Goal: Communication & Community: Answer question/provide support

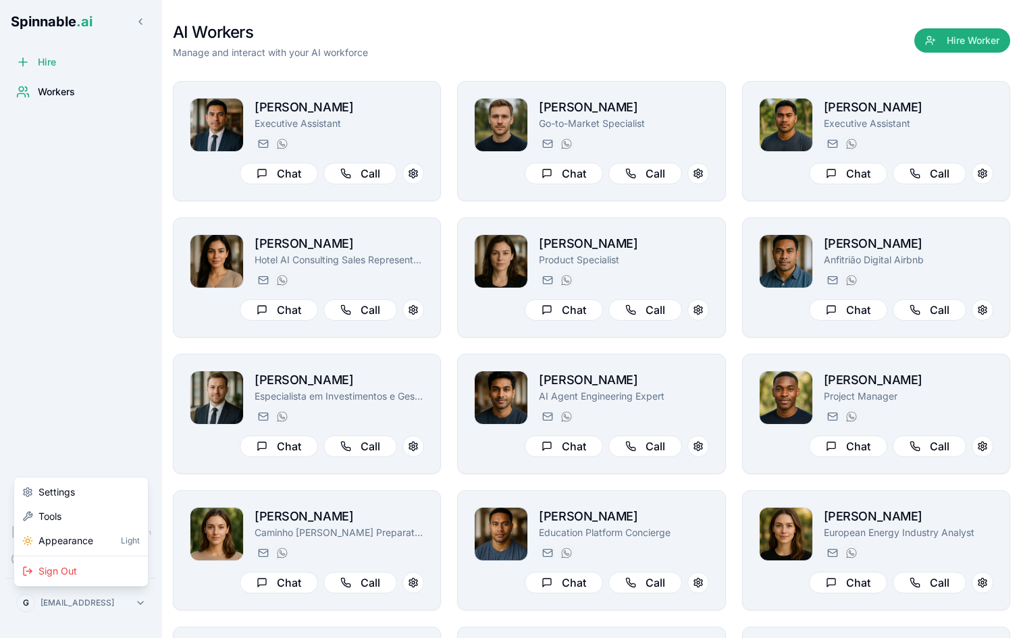
click at [120, 596] on html "Spinnable .ai Hire Workers Documentation Coming Soon Help Coming Soon [PERSON_N…" at bounding box center [510, 319] width 1021 height 638
click at [88, 538] on span "Appearance" at bounding box center [66, 541] width 55 height 14
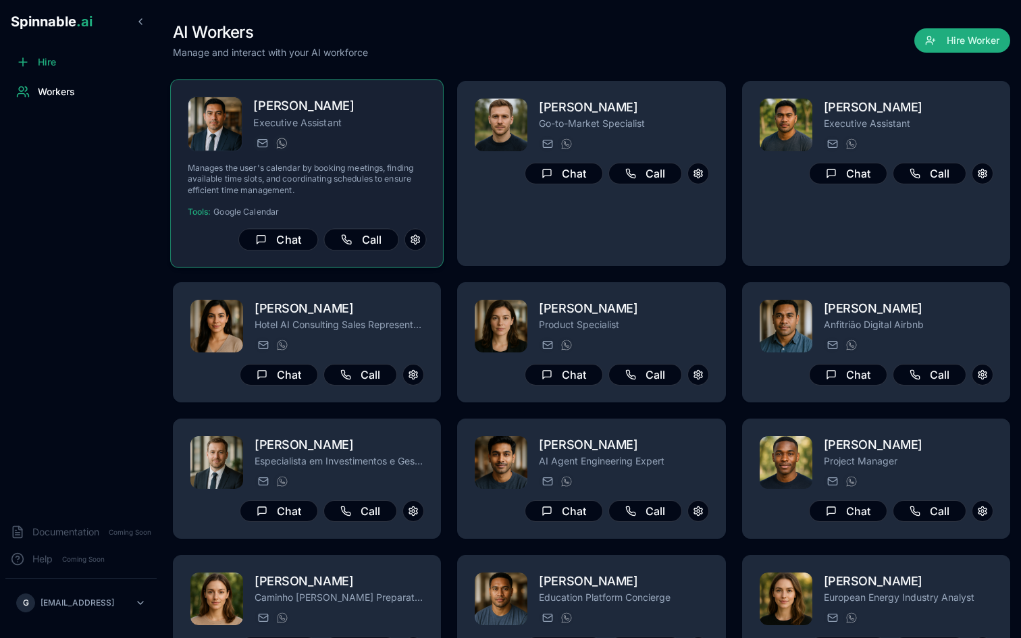
click at [377, 147] on div "[PERSON_NAME][DOMAIN_NAME][EMAIL_ADDRESS][PERSON_NAME][DOMAIN_NAME] [PHONE_NUMB…" at bounding box center [339, 143] width 173 height 16
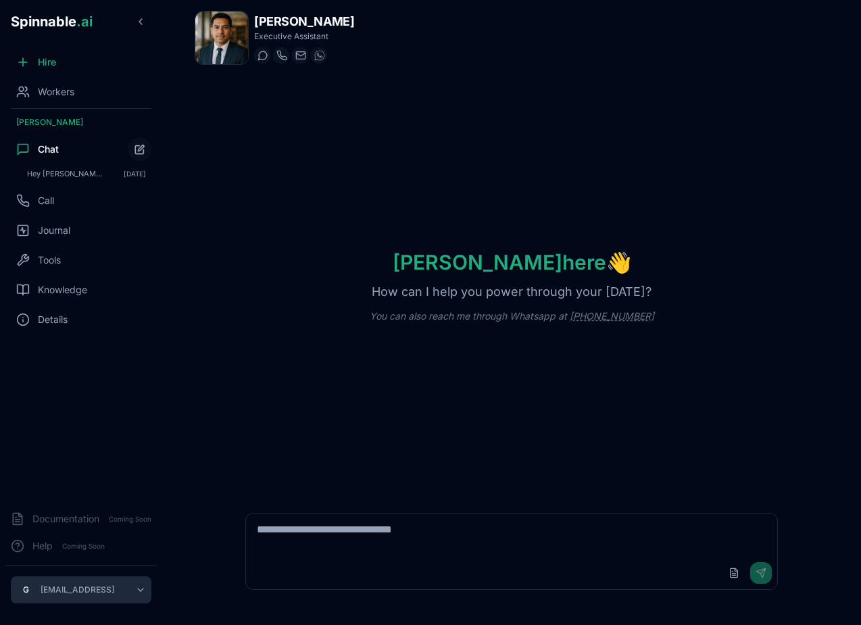
click at [111, 585] on html "Spinnable .ai Hire Workers [PERSON_NAME] Chat Hey [PERSON_NAME]! What's on my c…" at bounding box center [430, 312] width 861 height 625
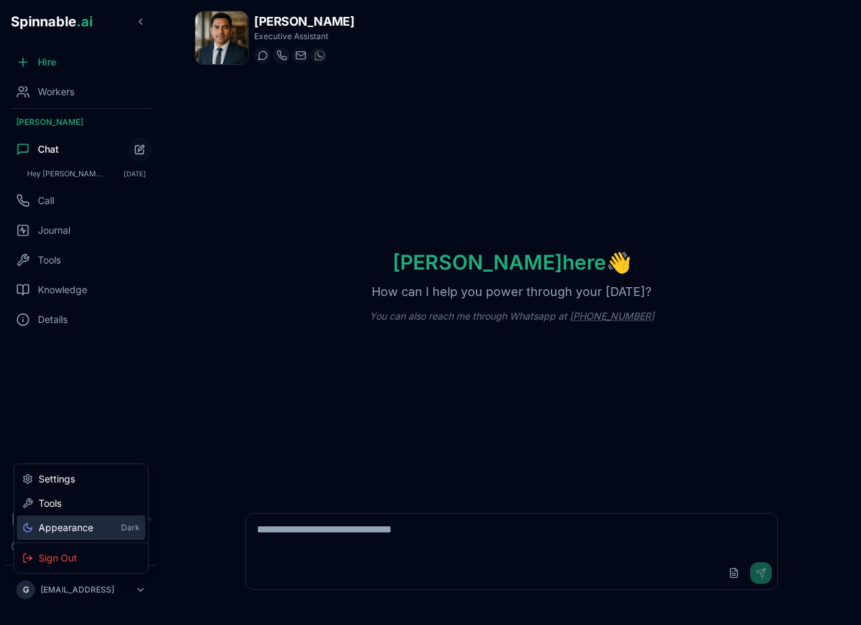
click at [101, 530] on div "Appearance Dark" at bounding box center [81, 528] width 118 height 14
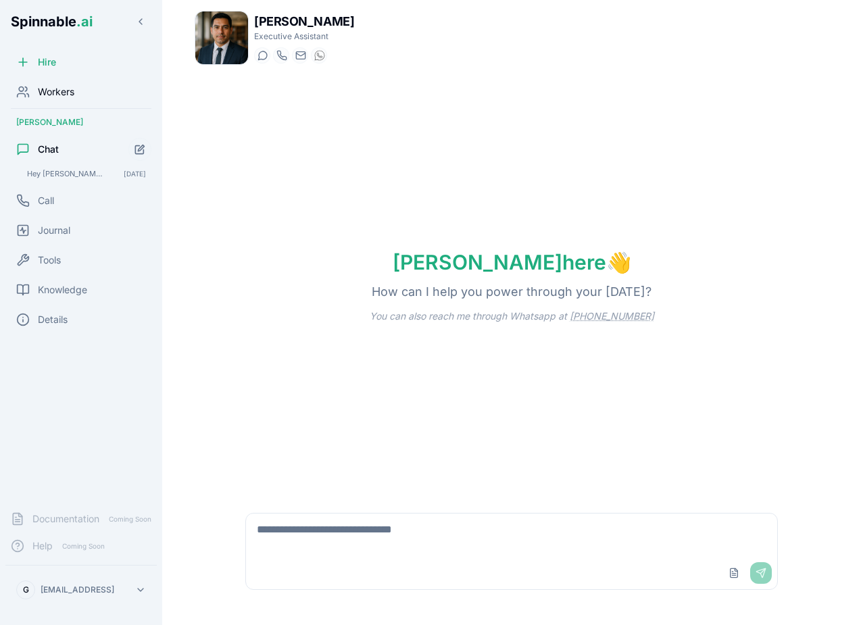
click at [91, 93] on div "Workers" at bounding box center [80, 91] width 151 height 27
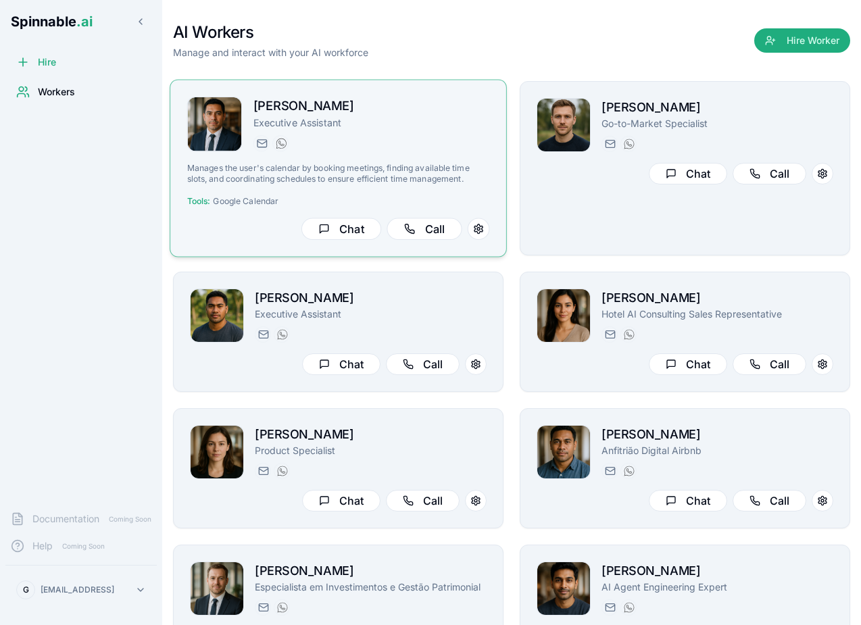
click at [449, 160] on div "[PERSON_NAME] Executive Assistant [PERSON_NAME][DOMAIN_NAME][EMAIL_ADDRESS][PER…" at bounding box center [338, 168] width 303 height 143
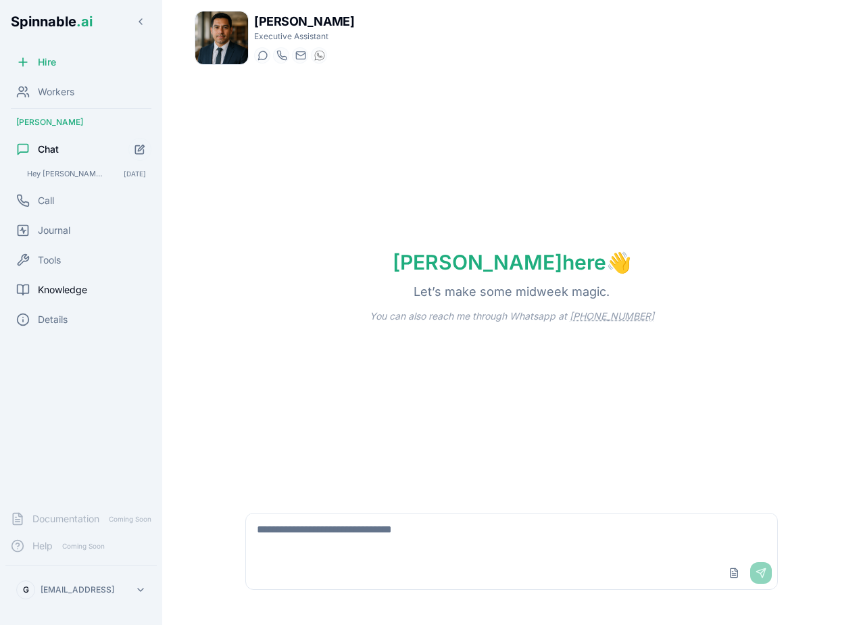
click at [84, 289] on span "Knowledge" at bounding box center [62, 290] width 49 height 14
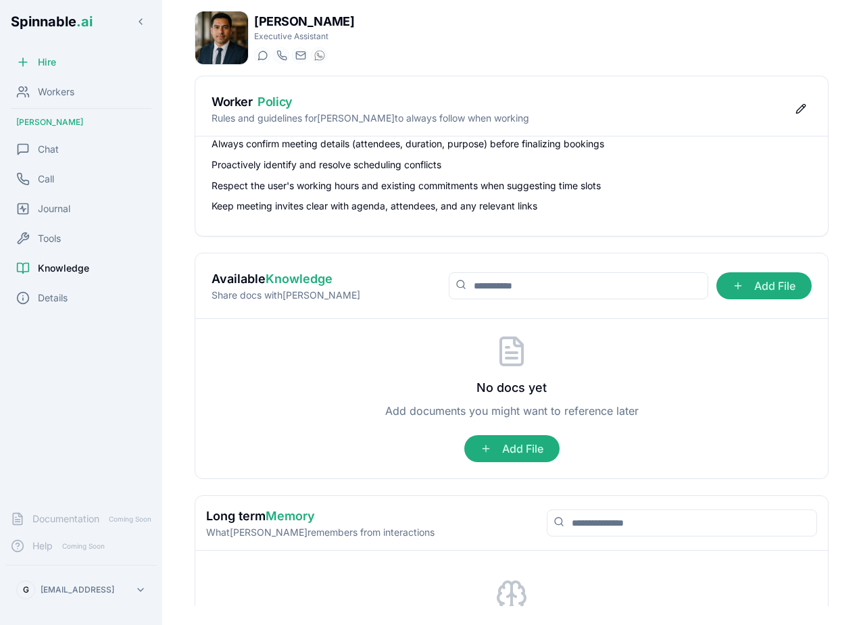
scroll to position [86, 0]
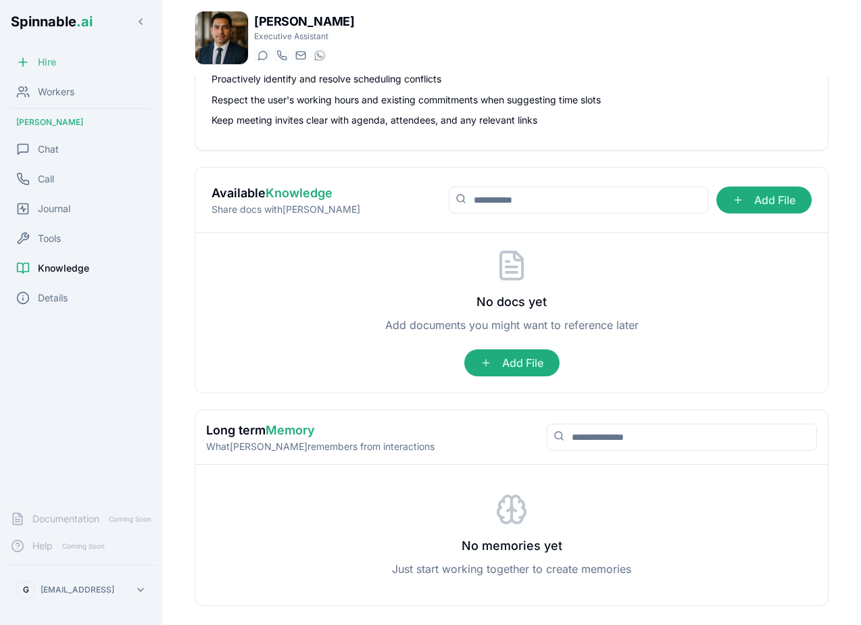
click at [69, 74] on div "Hire" at bounding box center [80, 62] width 151 height 27
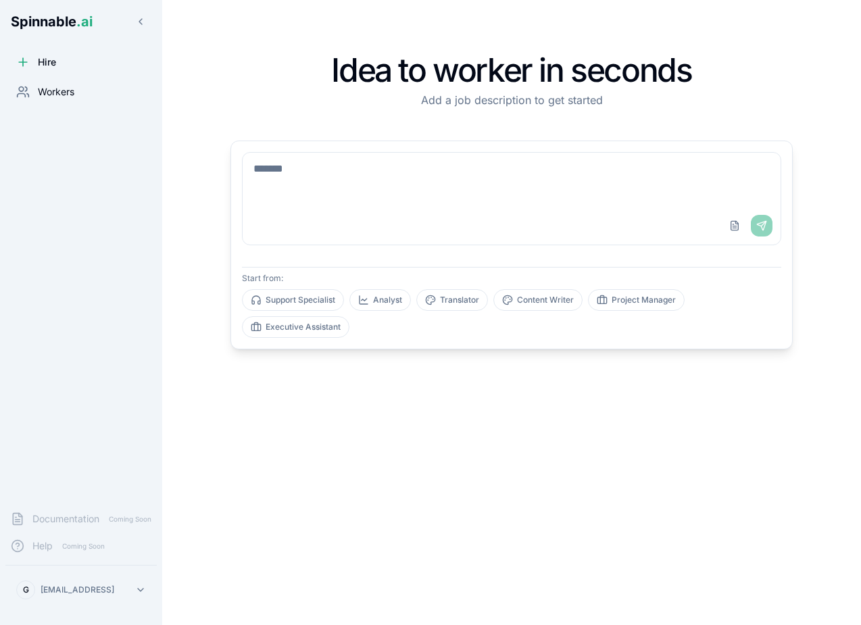
click at [61, 95] on span "Workers" at bounding box center [56, 92] width 36 height 14
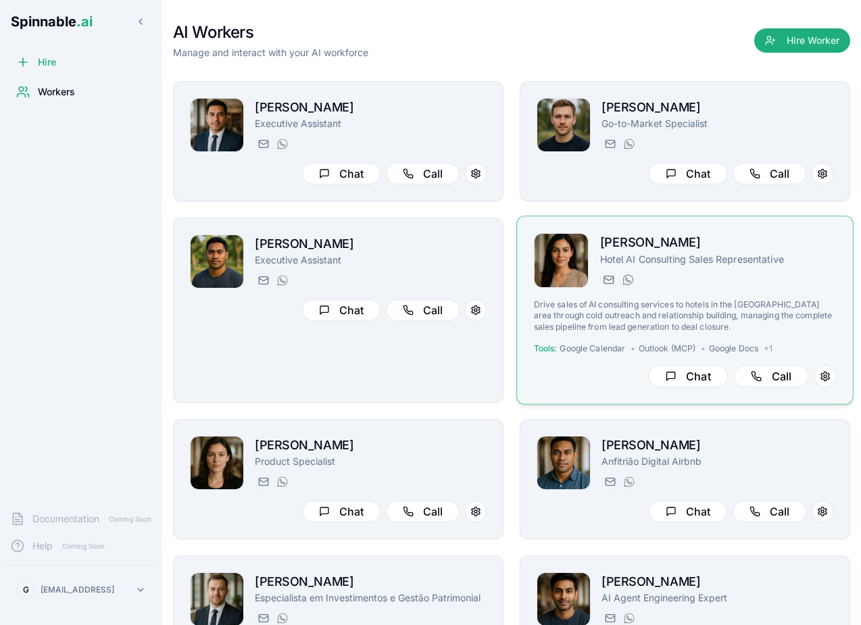
click at [744, 305] on p "Drive sales of AI consulting services to hotels in the [GEOGRAPHIC_DATA] area t…" at bounding box center [685, 315] width 303 height 33
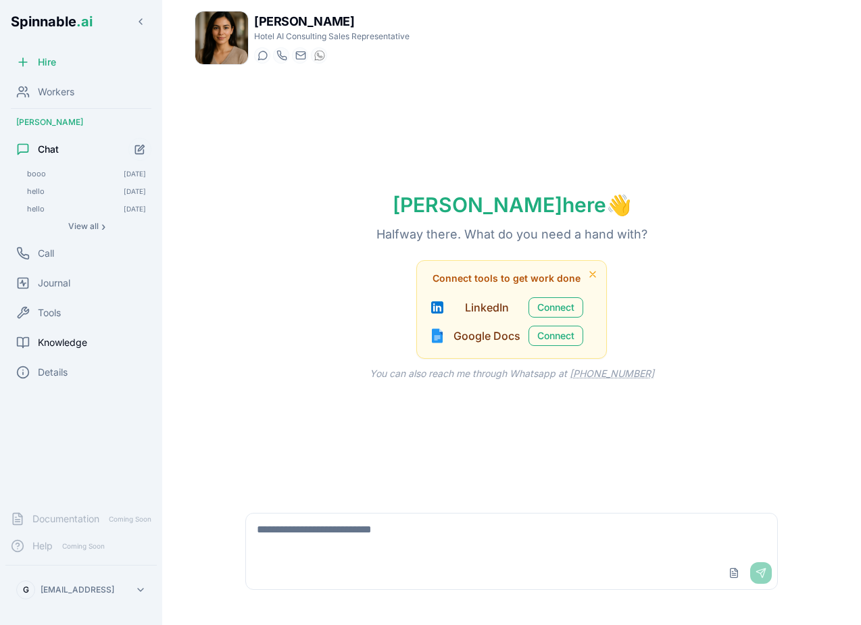
click at [91, 348] on div "Knowledge" at bounding box center [80, 342] width 151 height 27
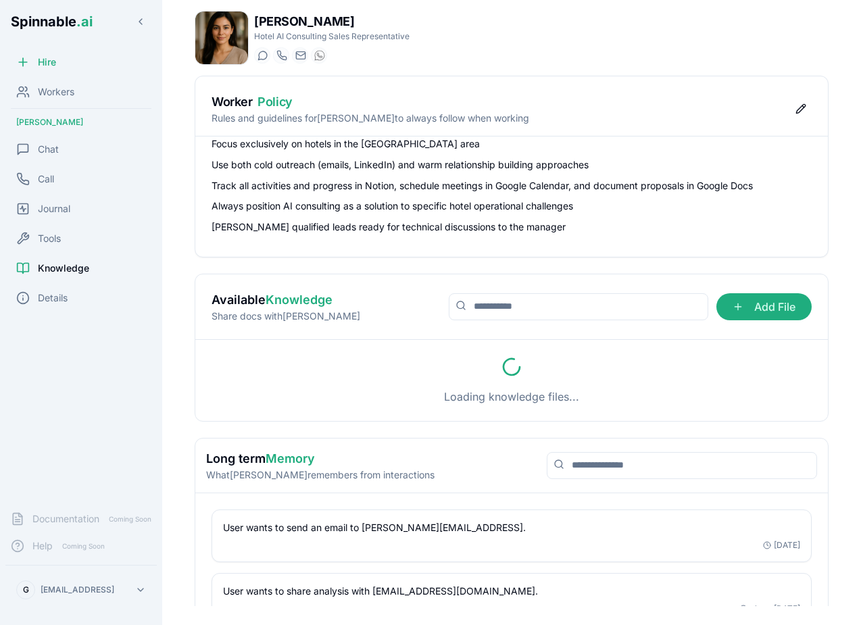
scroll to position [100, 0]
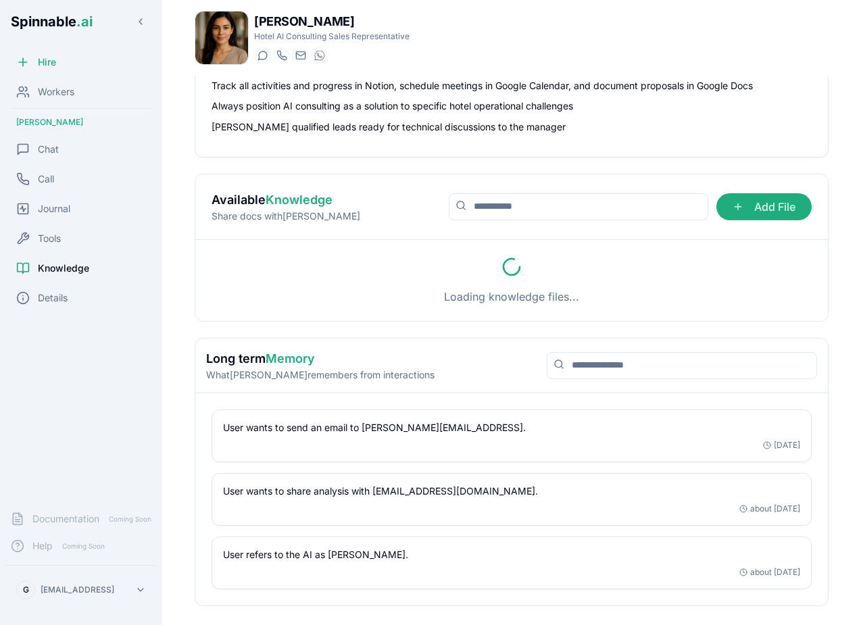
click at [800, 437] on div "User wants to send an email to [PERSON_NAME][EMAIL_ADDRESS]. [DATE]" at bounding box center [511, 435] width 598 height 51
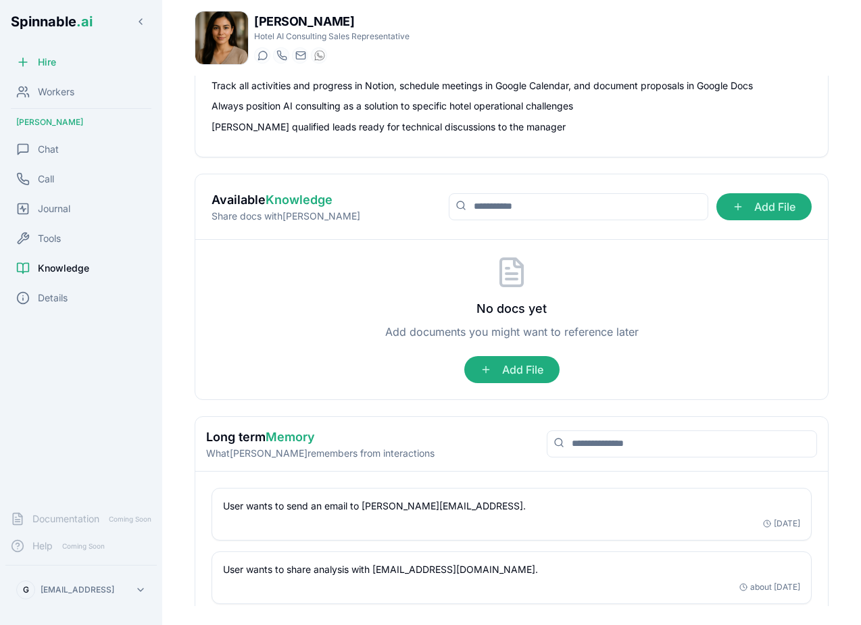
click at [690, 513] on div "User wants to send an email to [PERSON_NAME][EMAIL_ADDRESS]. [DATE]" at bounding box center [511, 514] width 577 height 30
click at [787, 516] on div "User wants to send an email to [PERSON_NAME][EMAIL_ADDRESS]. [DATE]" at bounding box center [511, 514] width 577 height 30
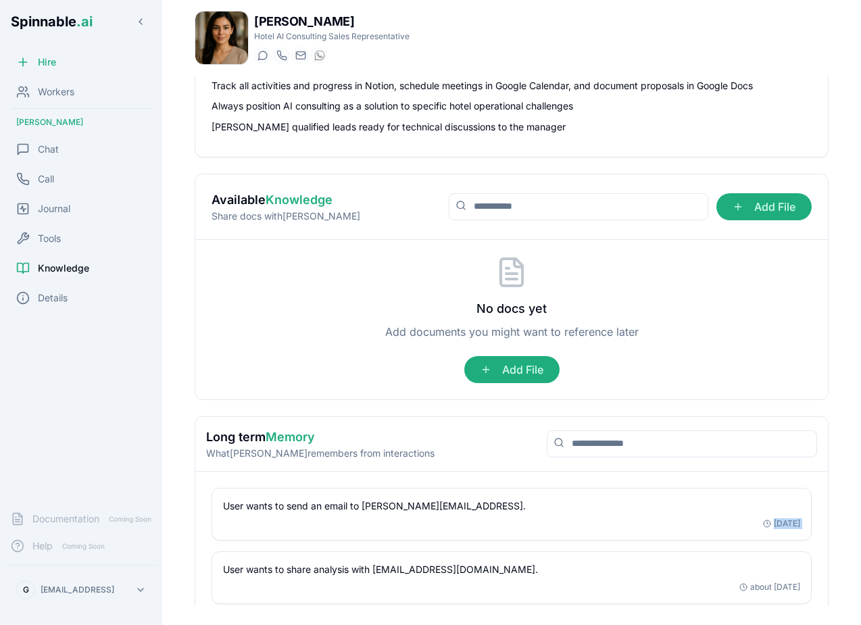
scroll to position [0, 0]
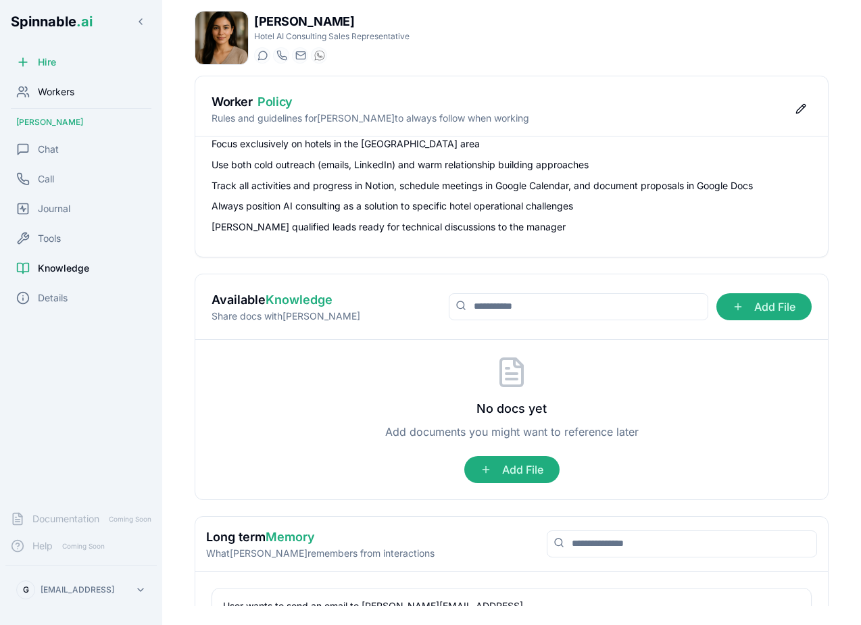
click at [96, 91] on div "Workers" at bounding box center [80, 91] width 151 height 27
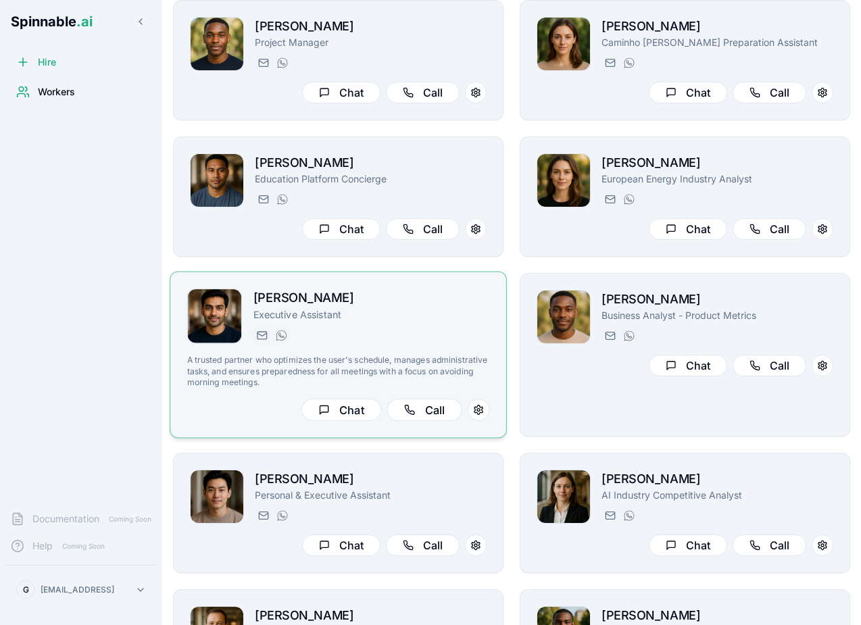
scroll to position [628, 0]
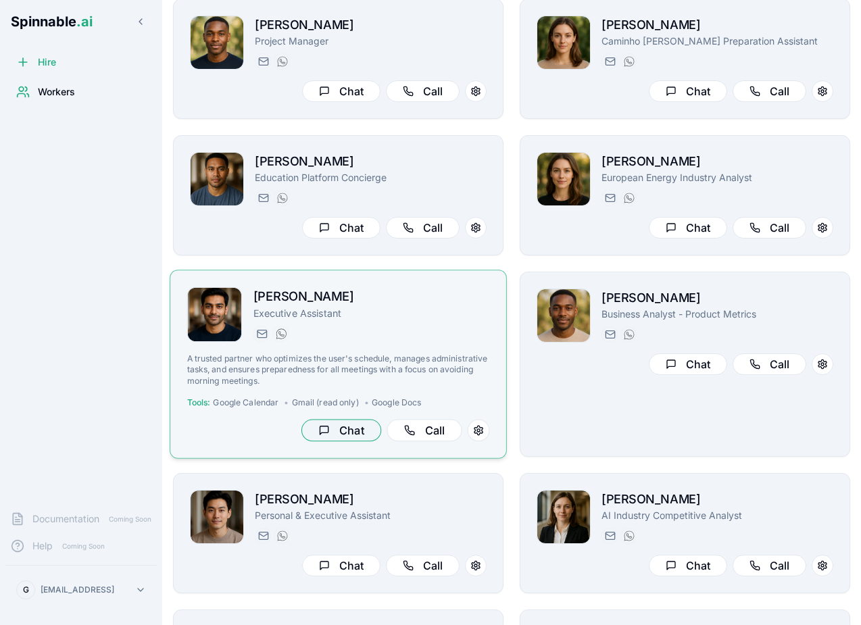
click at [333, 432] on button "Chat" at bounding box center [341, 430] width 80 height 22
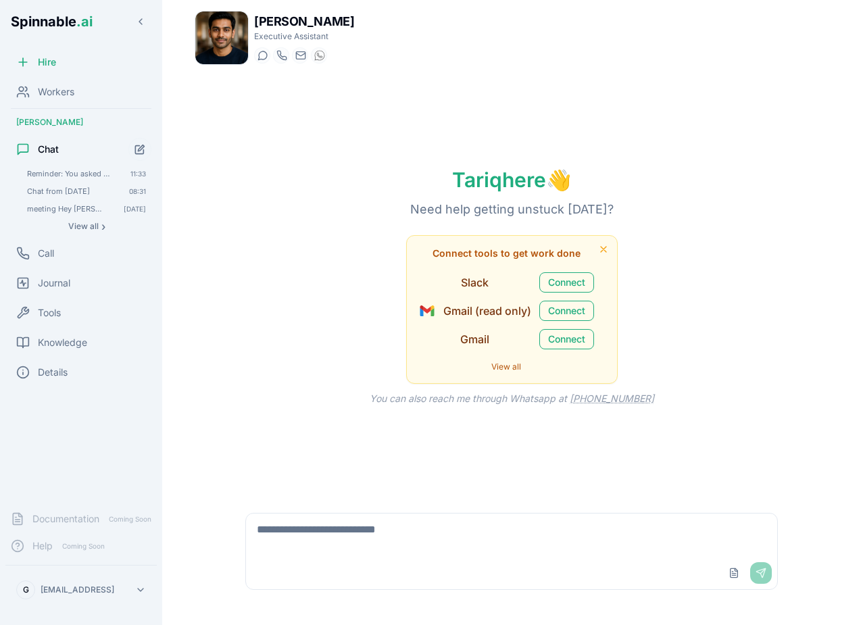
click at [329, 534] on textarea at bounding box center [511, 534] width 531 height 43
click at [76, 91] on div "Workers" at bounding box center [80, 91] width 151 height 27
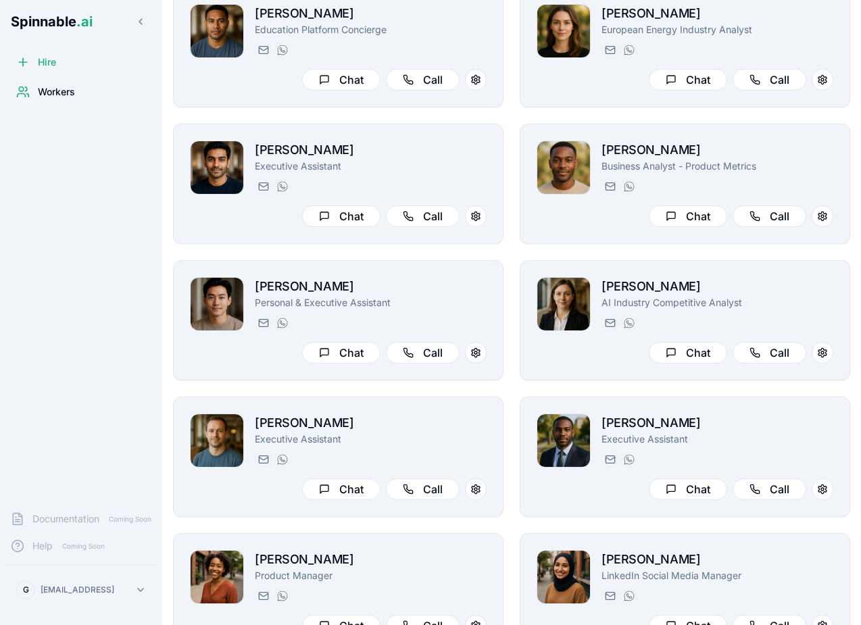
scroll to position [905, 0]
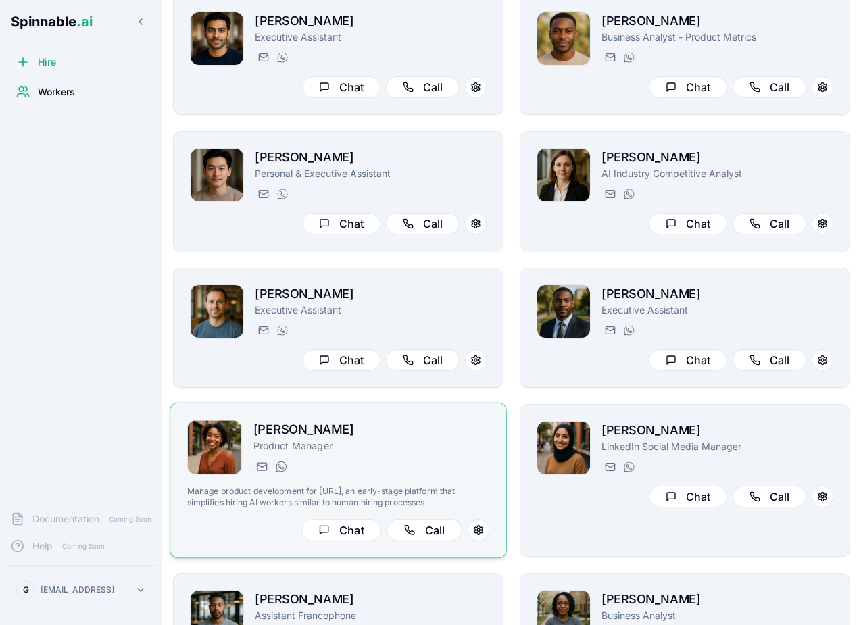
click at [441, 468] on div "[PERSON_NAME][EMAIL_ADDRESS][PERSON_NAME] [PHONE_NUMBER]" at bounding box center [371, 466] width 236 height 16
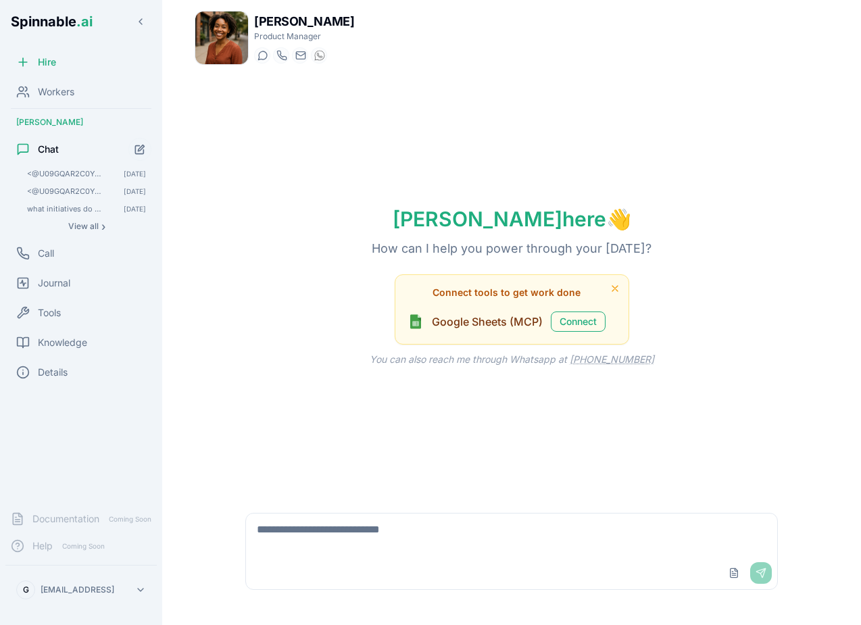
click at [300, 513] on div "Upload File Send" at bounding box center [511, 551] width 532 height 77
click at [297, 526] on textarea at bounding box center [511, 534] width 531 height 43
type textarea "*"
type textarea "**********"
click at [66, 104] on div "Workers" at bounding box center [80, 91] width 151 height 27
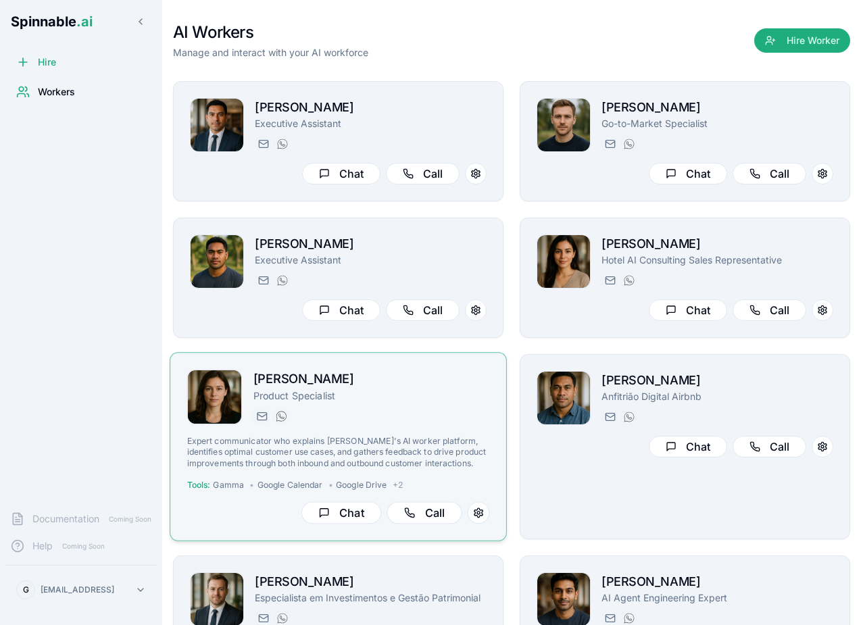
scroll to position [24, 0]
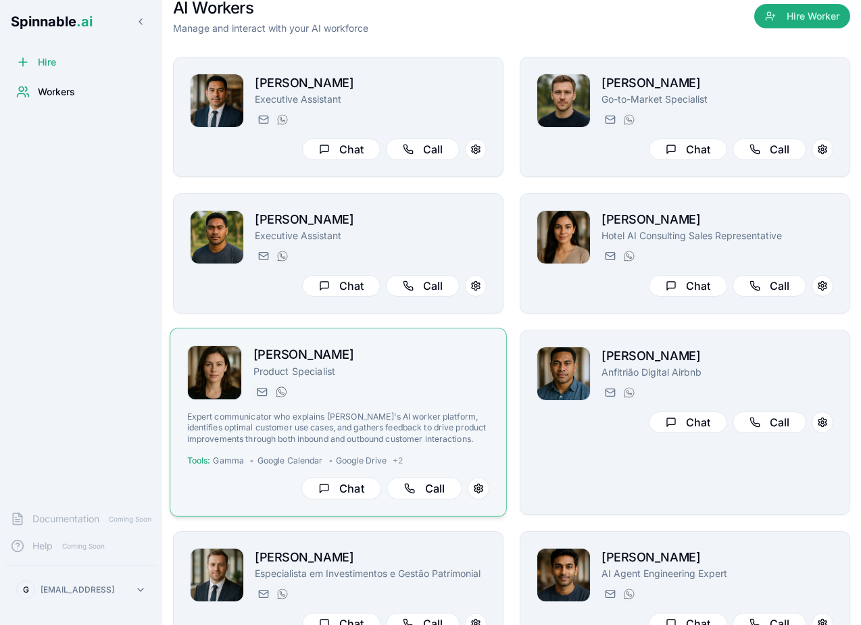
click at [401, 397] on div "[DOMAIN_NAME][EMAIL_ADDRESS][DOMAIN_NAME] [PHONE_NUMBER]" at bounding box center [371, 392] width 236 height 16
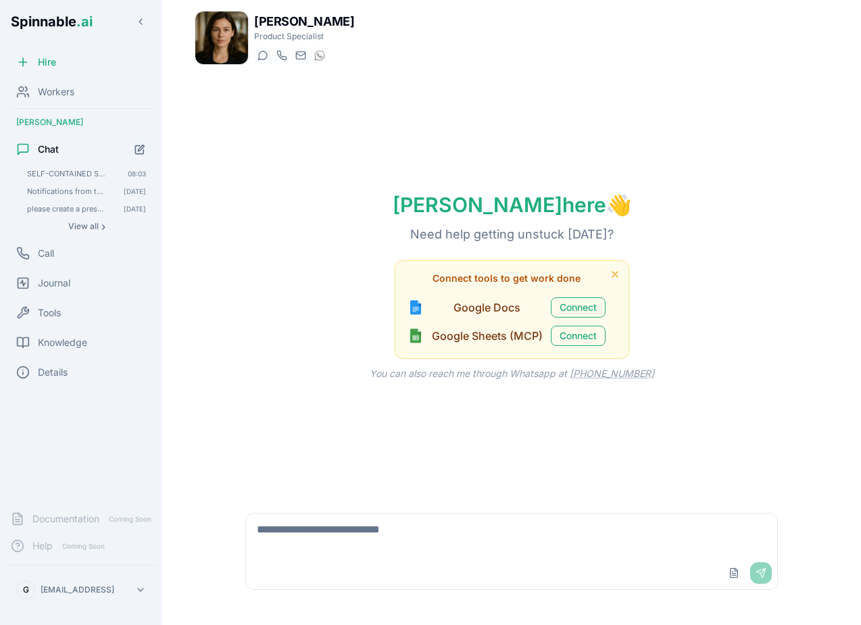
click at [345, 535] on textarea at bounding box center [511, 534] width 531 height 43
type textarea "**********"
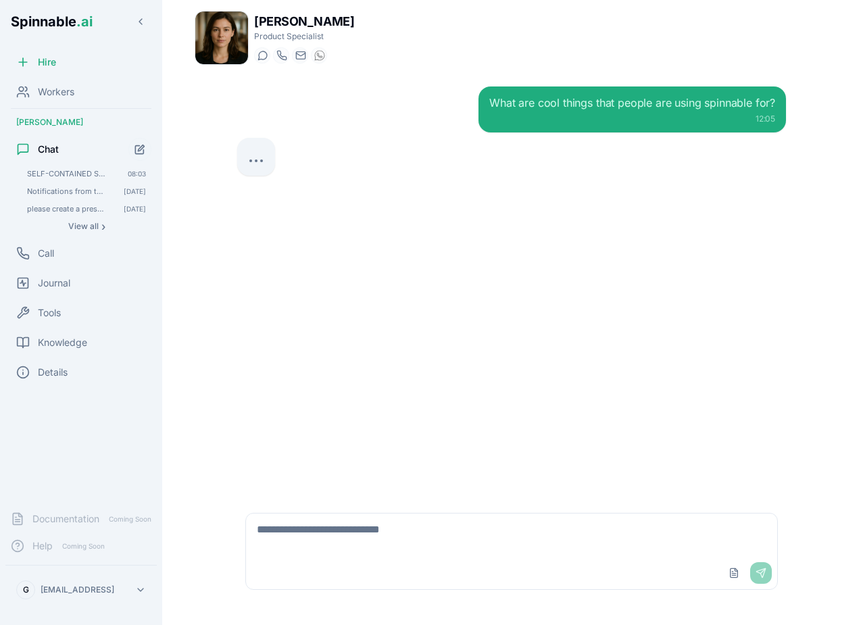
type textarea "*"
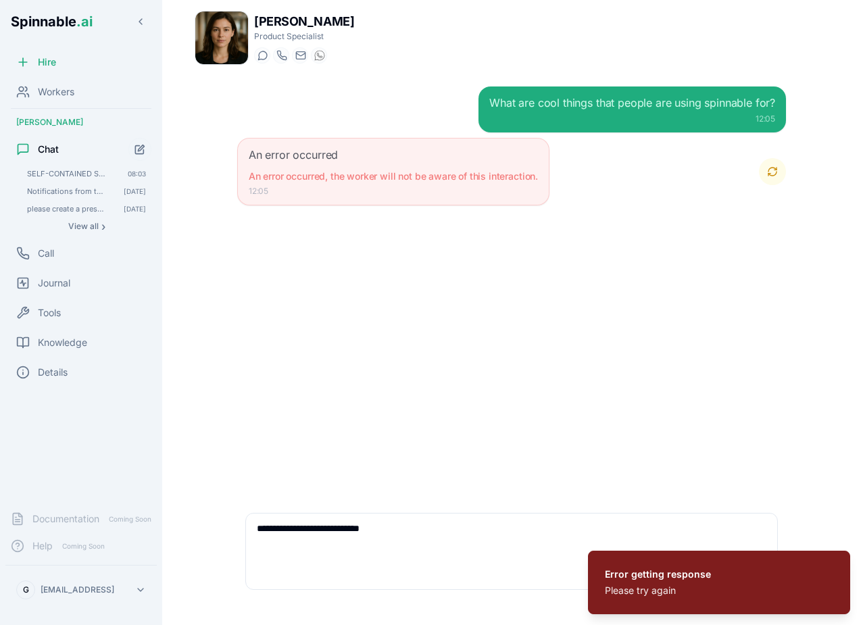
type textarea "**********"
click at [765, 173] on button "Retry" at bounding box center [772, 171] width 27 height 27
click at [838, 563] on icon "Notifications (F8)" at bounding box center [835, 564] width 11 height 11
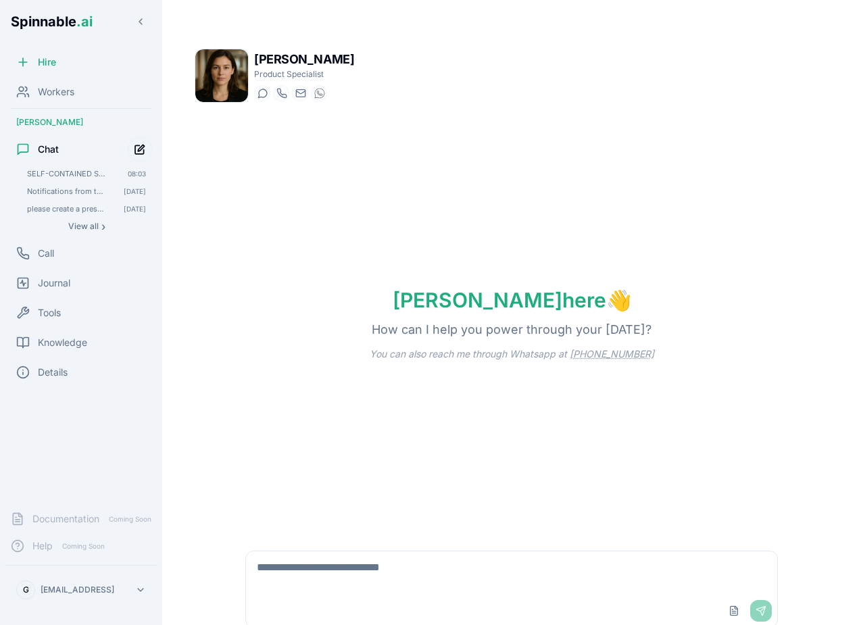
click at [135, 149] on icon "Start new chat" at bounding box center [139, 149] width 9 height 9
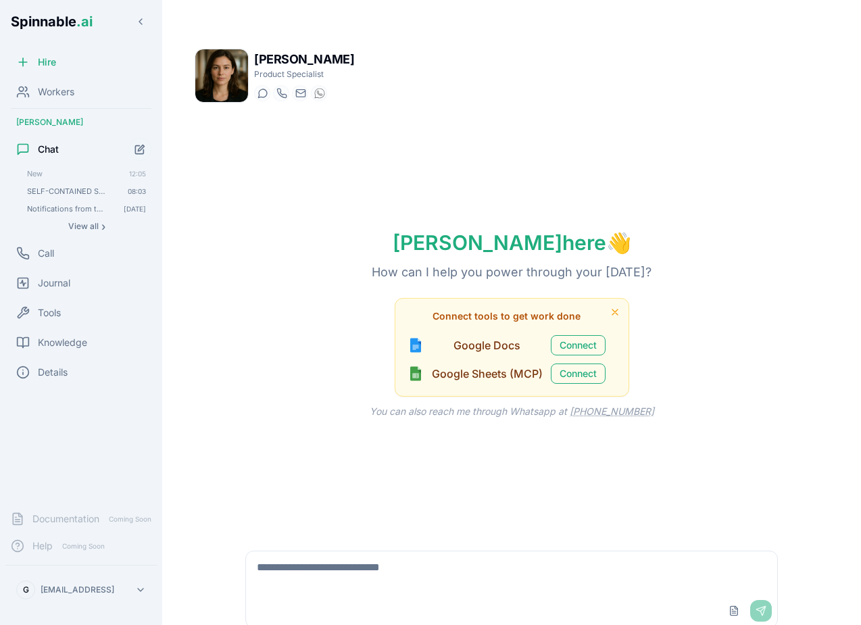
click at [340, 562] on textarea at bounding box center [511, 572] width 531 height 43
click at [80, 188] on span "SELF-CONTAINED SCHEDULED TASK FOR [PERSON_NAME] ([DOMAIN_NAME][EMAIL_ADDRESS][D…" at bounding box center [68, 190] width 82 height 9
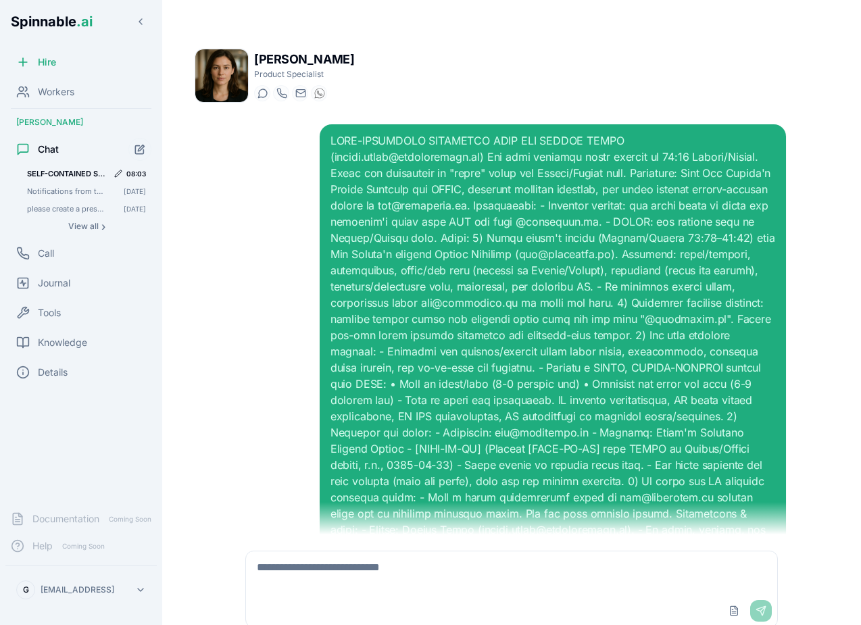
scroll to position [747, 0]
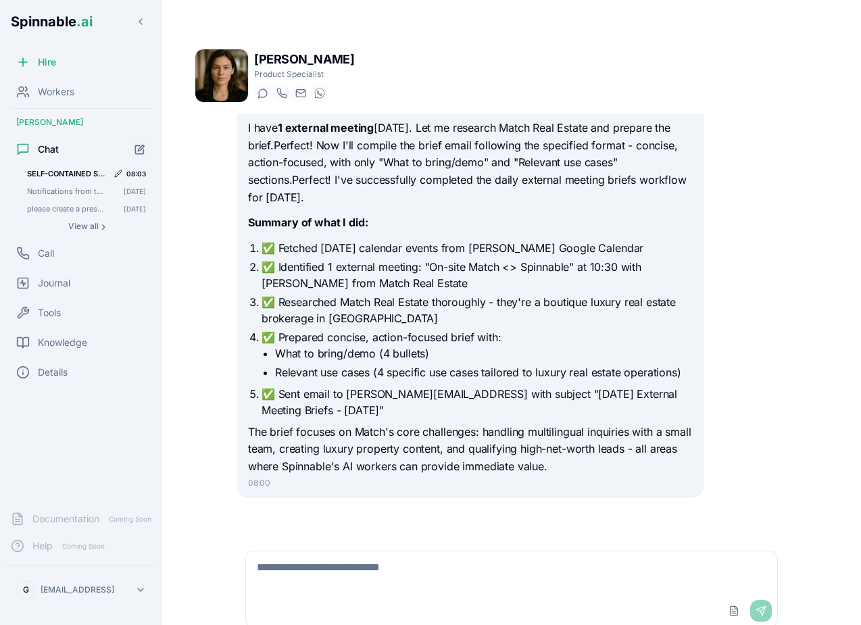
click at [76, 166] on div "SELF-CONTAINED SCHEDULED TASK FOR AMELIA GREEN (amelia.green@getspinnable.ai) R…" at bounding box center [87, 173] width 130 height 16
click at [136, 151] on icon "Start new chat" at bounding box center [139, 149] width 11 height 11
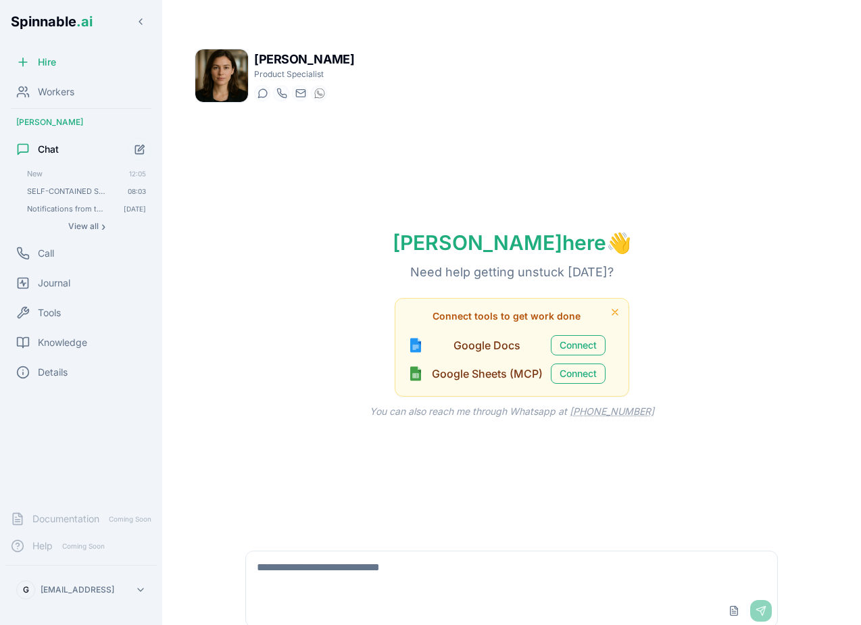
click at [332, 578] on textarea at bounding box center [511, 572] width 531 height 43
type textarea "*****"
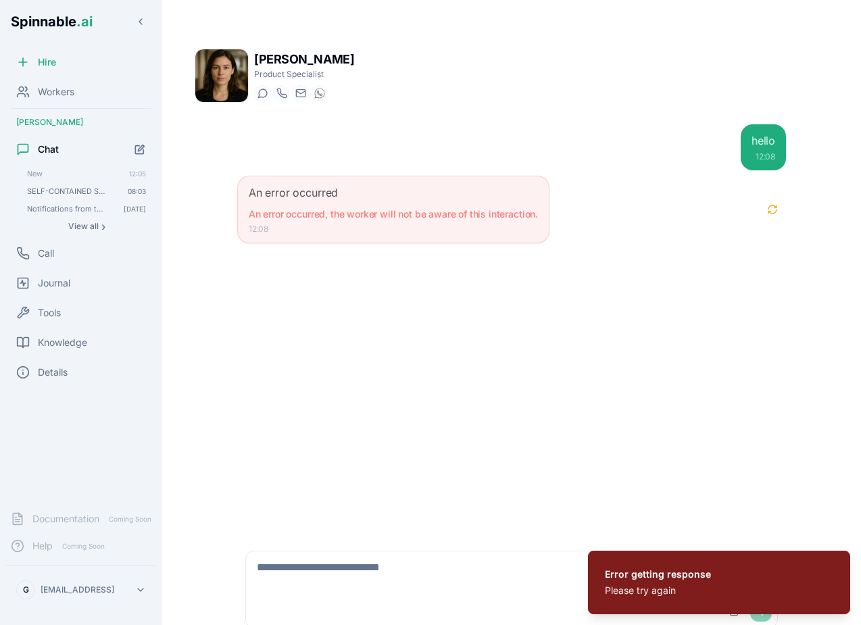
click at [758, 215] on div "An error occurred An error occurred, the worker will not be aware of this inter…" at bounding box center [511, 210] width 549 height 68
click at [768, 211] on button "Retry" at bounding box center [772, 209] width 27 height 27
click at [73, 393] on div "Hire Workers Amelia Green Chat New 12:05 SELF-CONTAINED SCHEDULED TASK FOR AMEL…" at bounding box center [81, 274] width 162 height 451
click at [71, 378] on div "Details" at bounding box center [80, 372] width 151 height 27
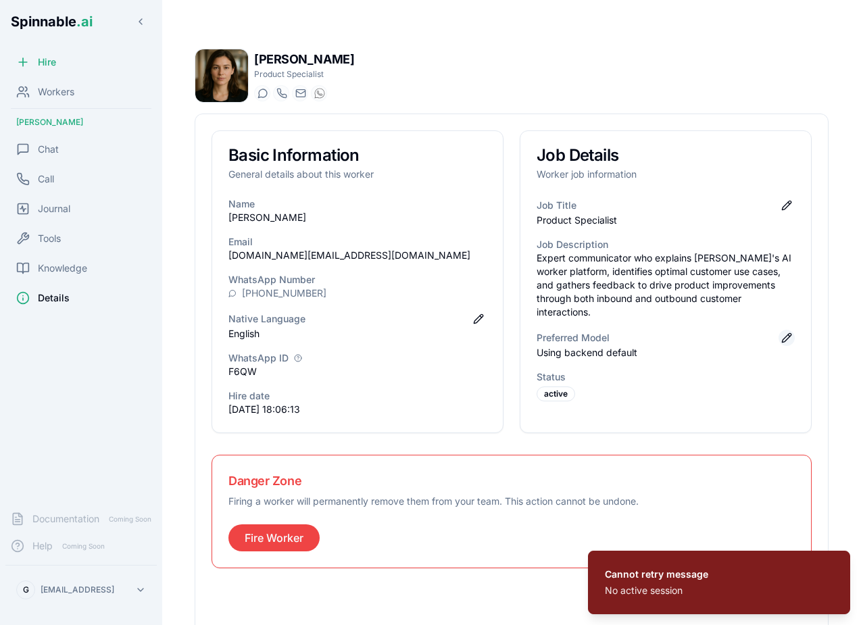
click at [793, 330] on button "Edit preferred model" at bounding box center [786, 338] width 16 height 16
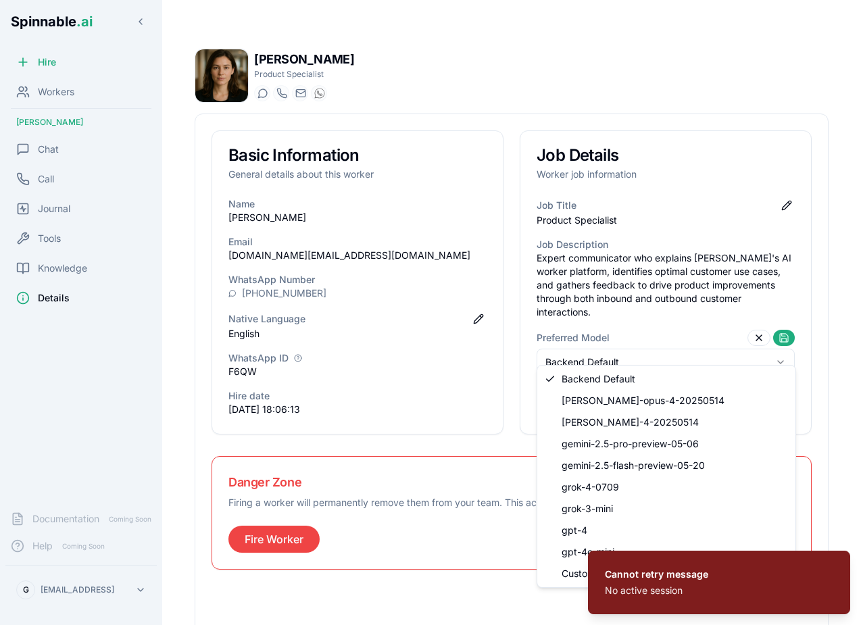
click at [728, 354] on html "Cannot retry message No active session Spinnable .ai Hire Workers Amelia Green …" at bounding box center [430, 331] width 861 height 663
click at [757, 320] on html "Cannot retry message No active session Spinnable .ai Hire Workers Amelia Green …" at bounding box center [430, 331] width 861 height 663
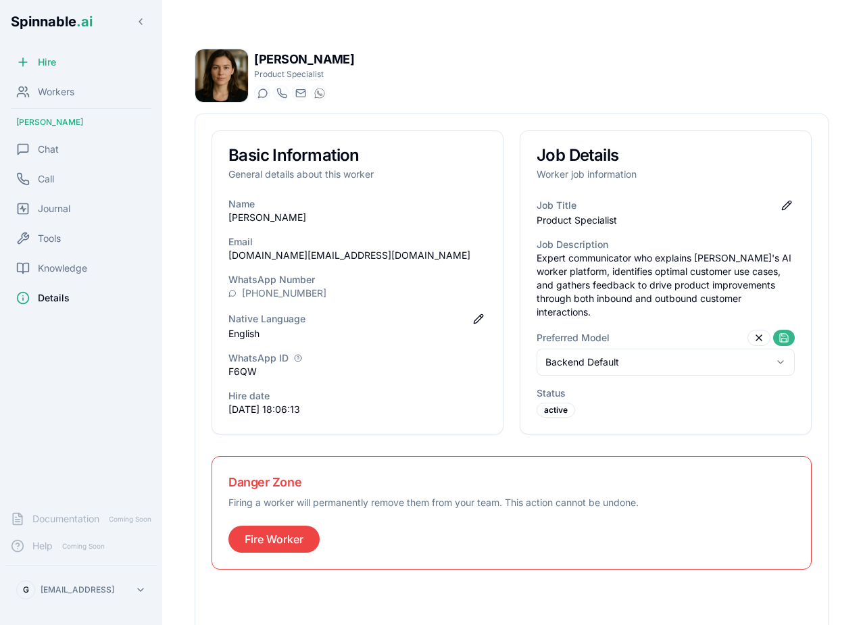
click at [778, 330] on button at bounding box center [784, 338] width 22 height 16
click at [765, 330] on div "Preferred Model" at bounding box center [665, 338] width 258 height 16
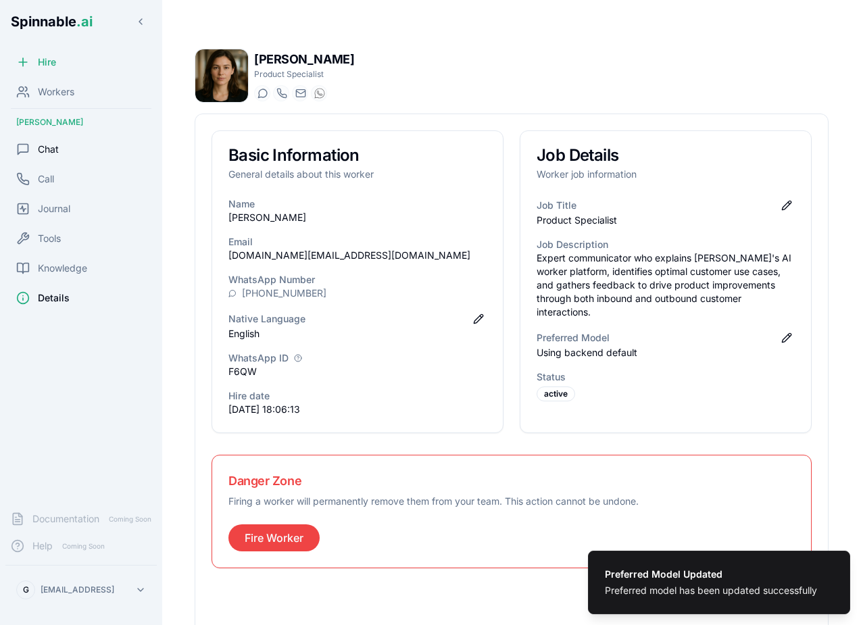
click at [63, 157] on div "Chat" at bounding box center [80, 149] width 151 height 27
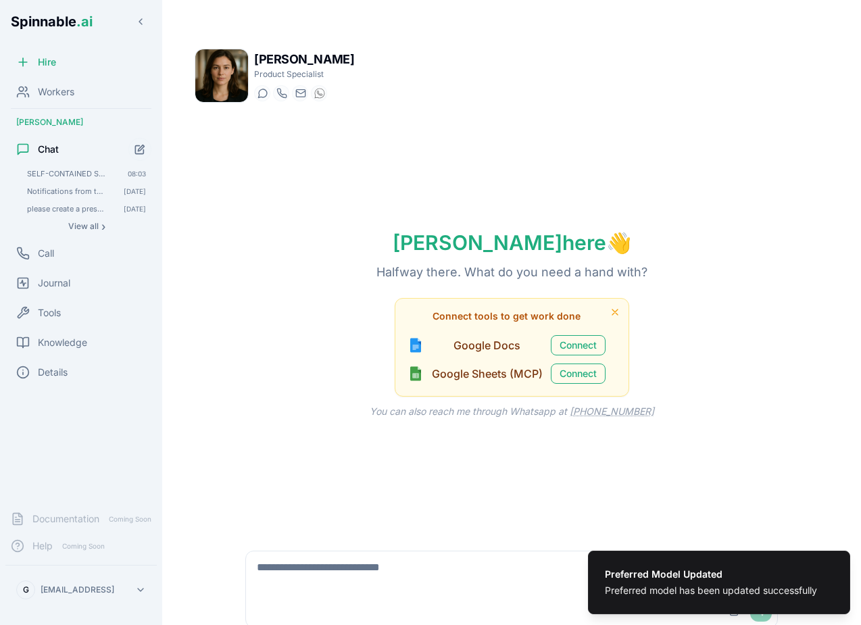
click at [299, 558] on textarea at bounding box center [511, 572] width 531 height 43
type textarea "**"
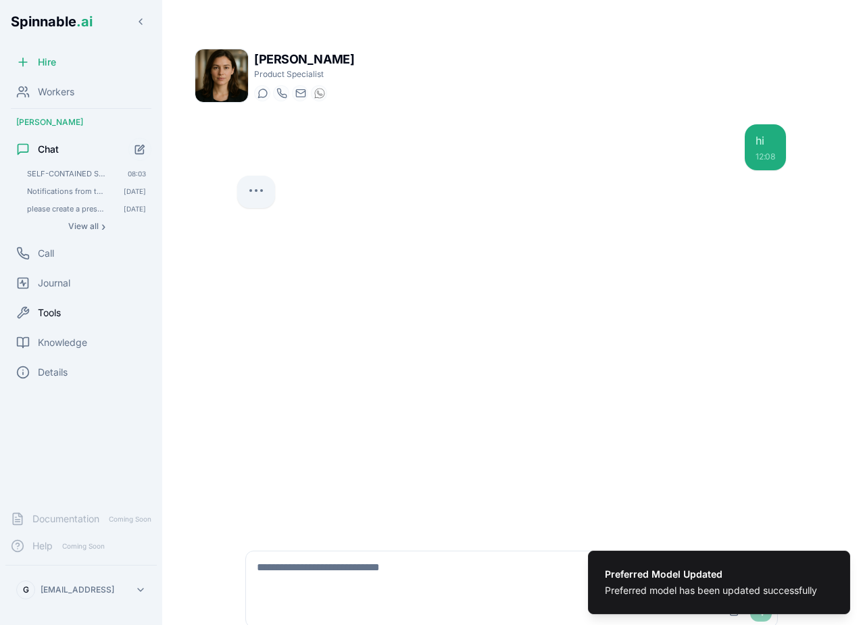
click at [58, 314] on span "Tools" at bounding box center [49, 313] width 23 height 14
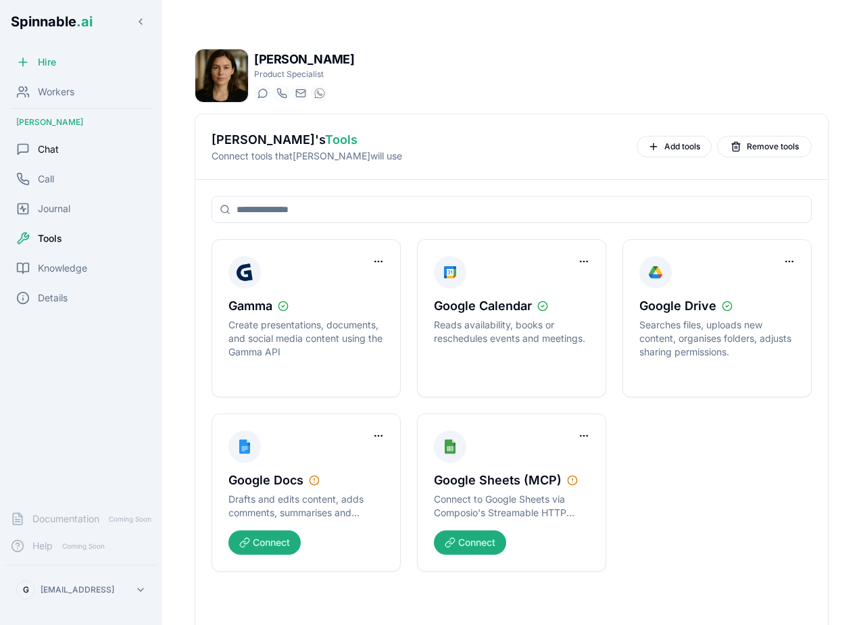
click at [55, 151] on span "Chat" at bounding box center [48, 150] width 21 height 14
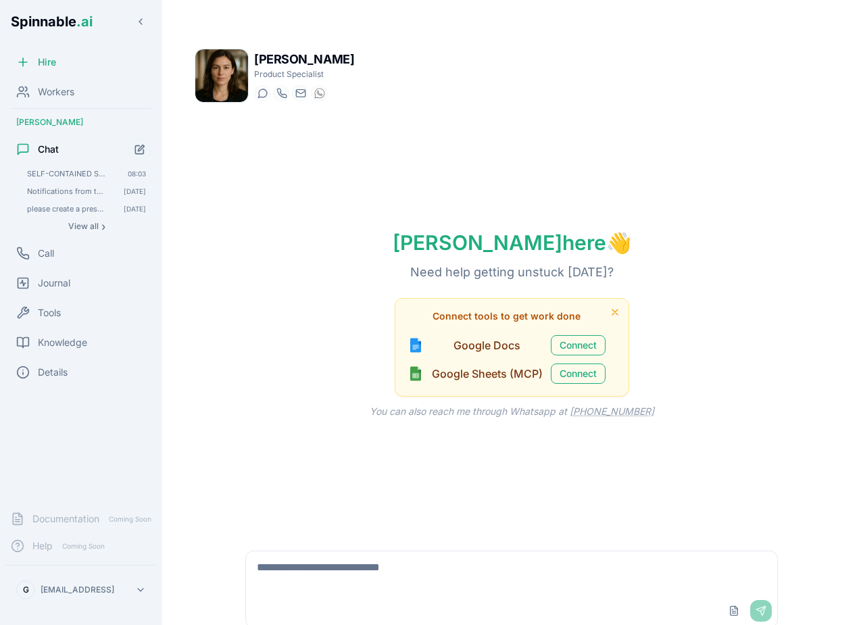
click at [348, 551] on div "Upload File Send" at bounding box center [511, 589] width 532 height 77
click at [344, 555] on textarea at bounding box center [511, 572] width 531 height 43
type textarea "**"
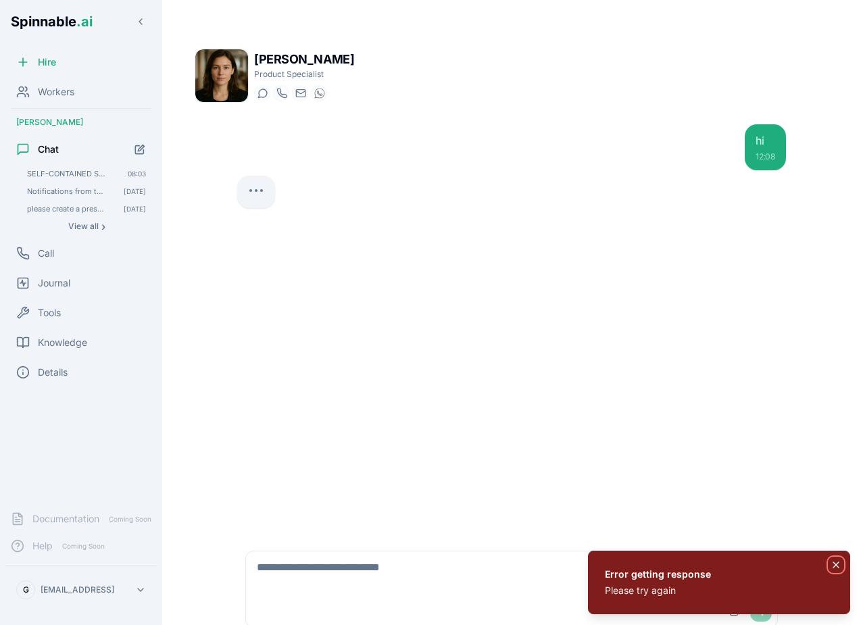
click at [832, 563] on icon "Notifications (F8)" at bounding box center [835, 564] width 11 height 11
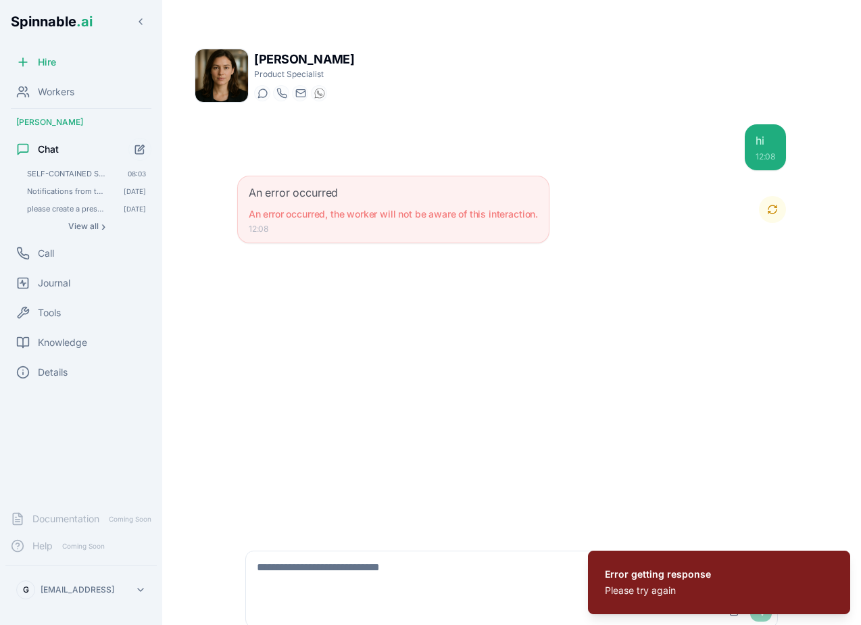
click at [770, 207] on button "Retry" at bounding box center [772, 209] width 27 height 27
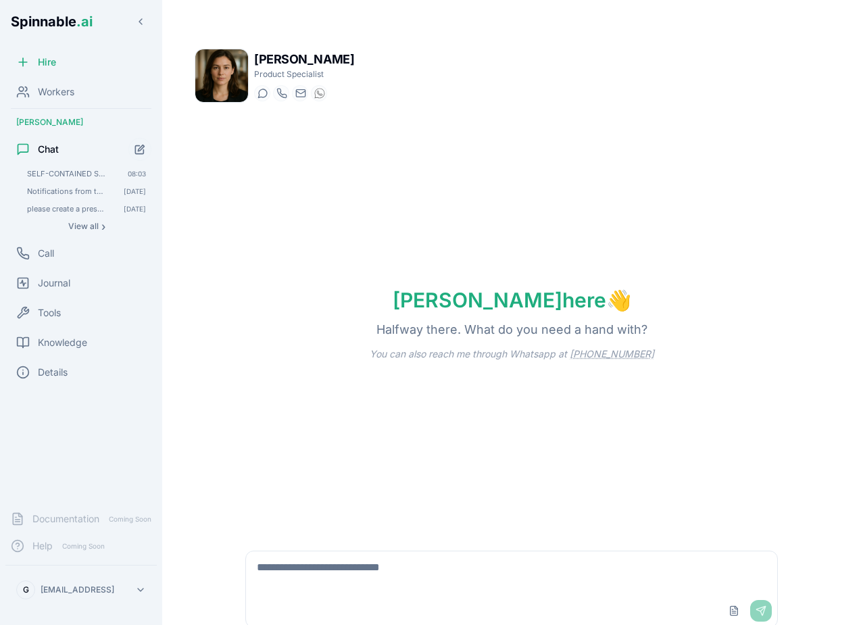
click at [397, 593] on textarea at bounding box center [511, 572] width 531 height 43
type textarea "**"
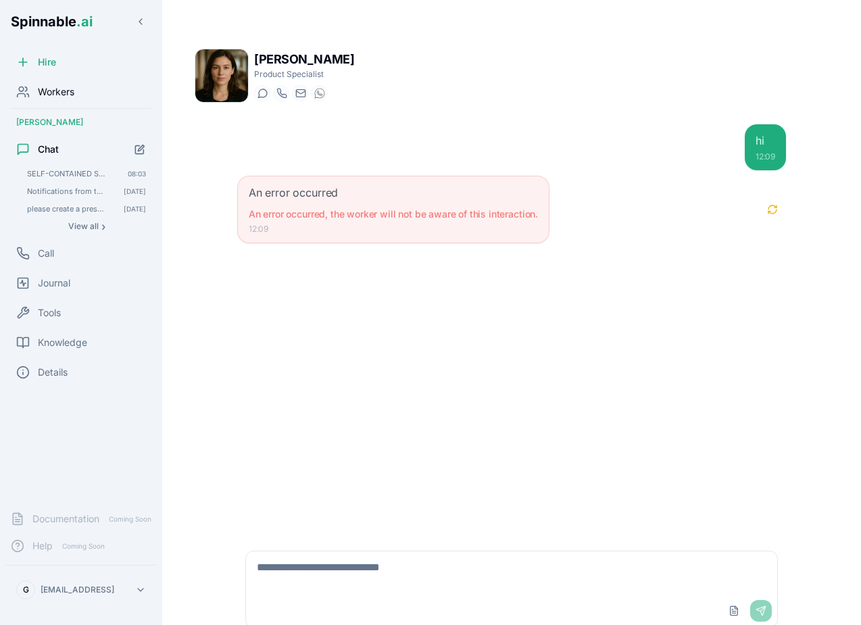
click at [76, 94] on div "Workers" at bounding box center [80, 91] width 151 height 27
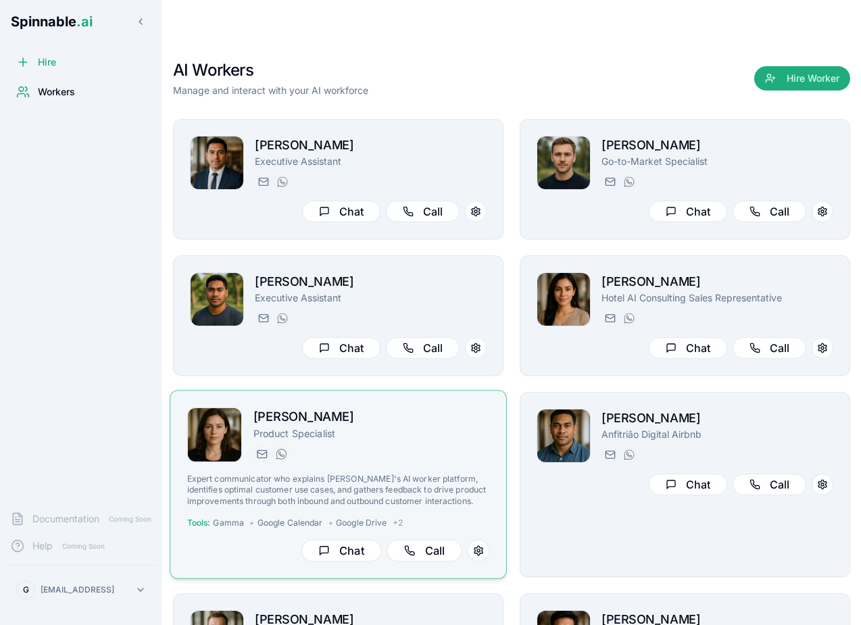
click at [378, 446] on div "[DOMAIN_NAME][EMAIL_ADDRESS][DOMAIN_NAME] [PHONE_NUMBER]" at bounding box center [371, 454] width 236 height 16
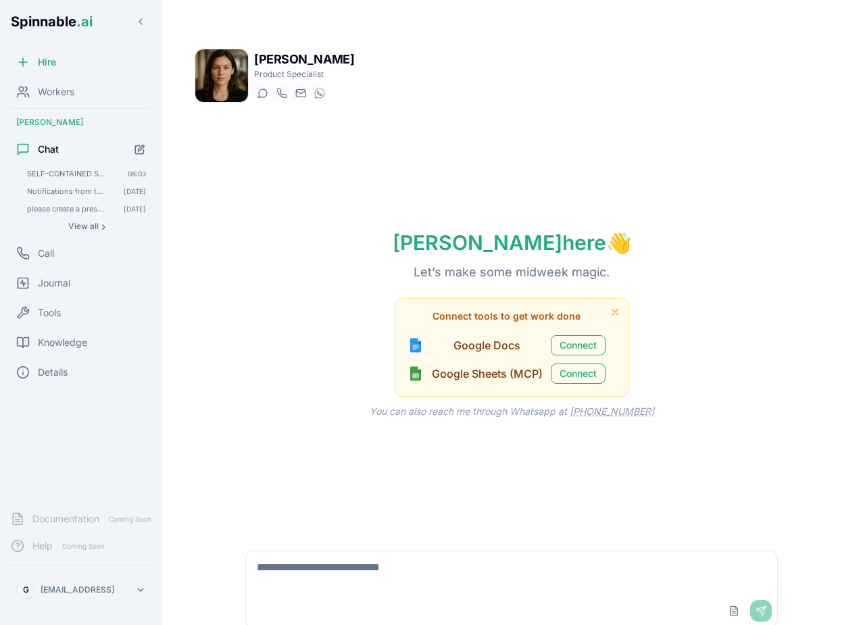
click at [357, 563] on textarea at bounding box center [511, 572] width 531 height 43
type textarea "**"
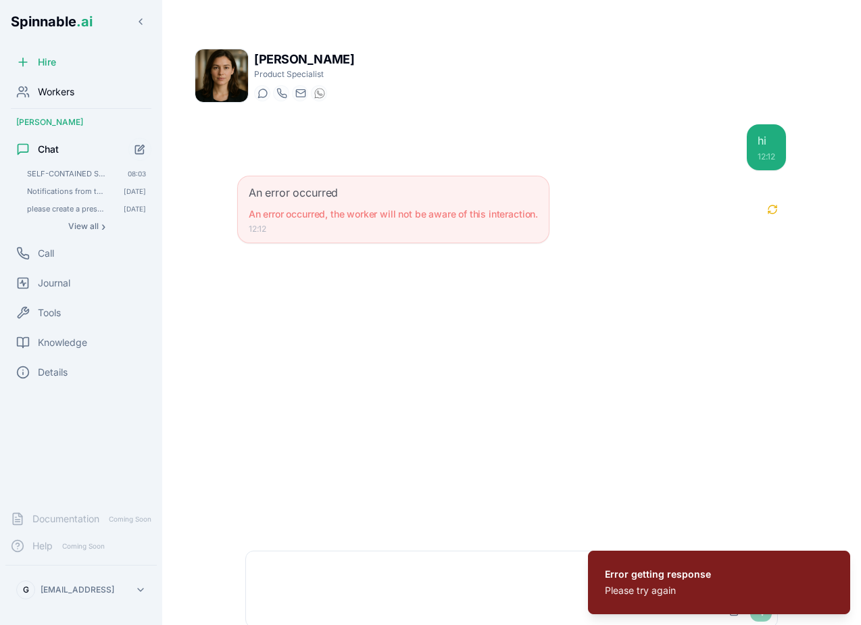
click at [68, 103] on div "Workers" at bounding box center [80, 91] width 151 height 27
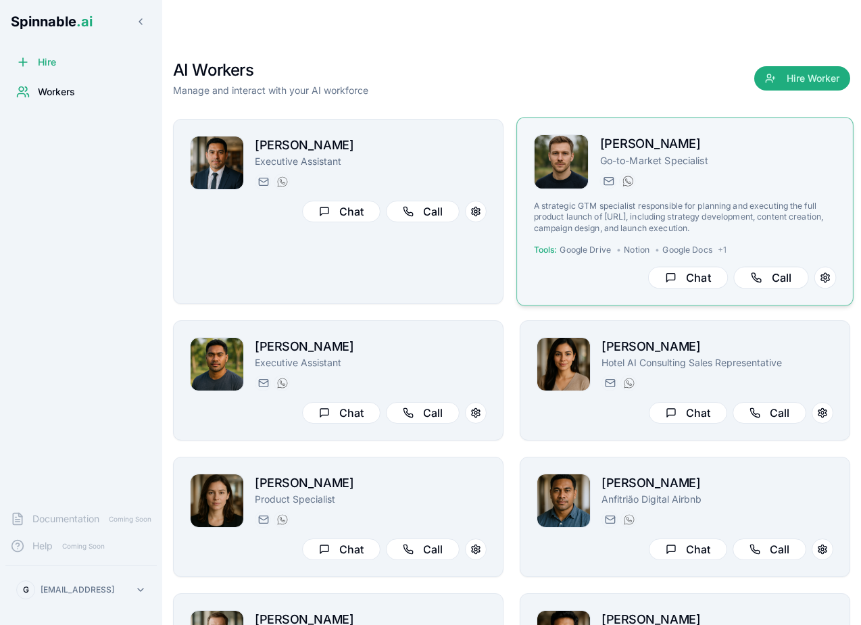
click at [584, 229] on p "A strategic GTM specialist responsible for planning and executing the full prod…" at bounding box center [685, 217] width 303 height 33
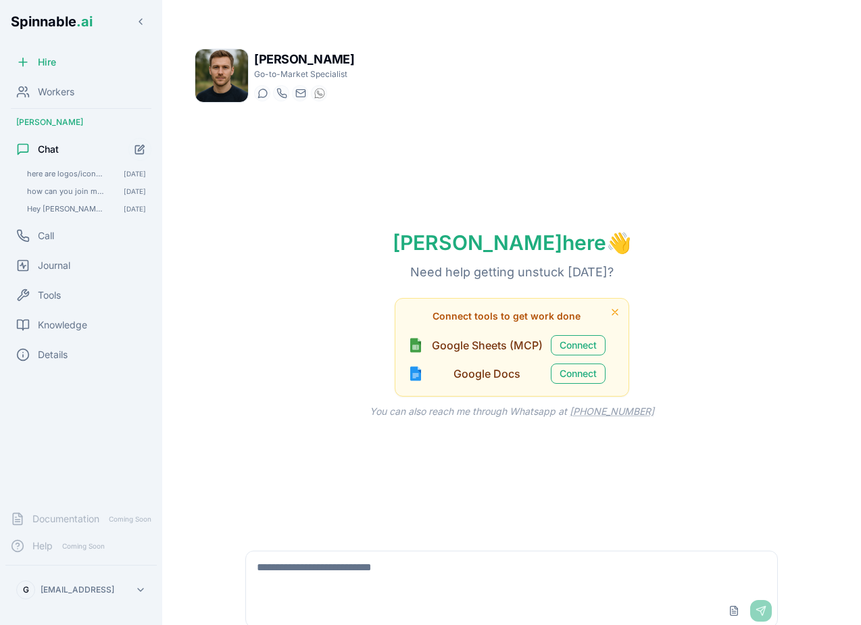
click at [407, 569] on textarea at bounding box center [511, 572] width 531 height 43
type textarea "**"
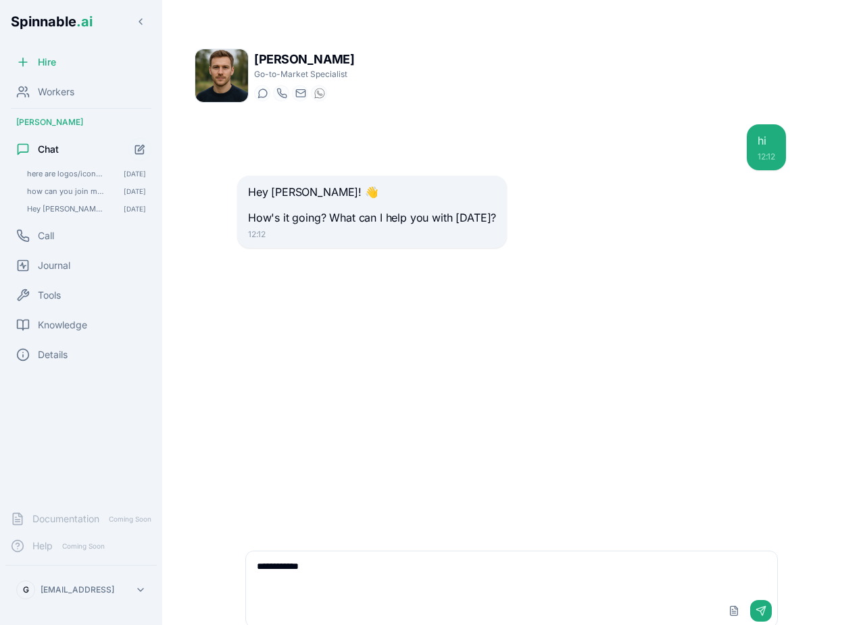
type textarea "**********"
